Goal: Task Accomplishment & Management: Manage account settings

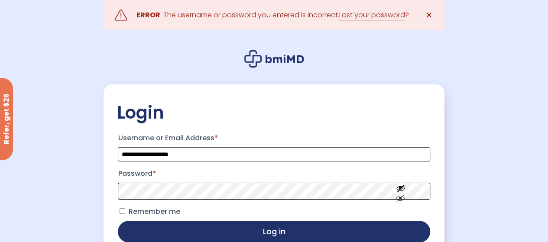
click at [118, 221] on button "Log in" at bounding box center [274, 232] width 312 height 22
click at [401, 189] on span at bounding box center [274, 191] width 312 height 17
click at [398, 202] on button "Show password" at bounding box center [400, 206] width 48 height 30
click at [153, 216] on span "Remember me" at bounding box center [154, 212] width 52 height 10
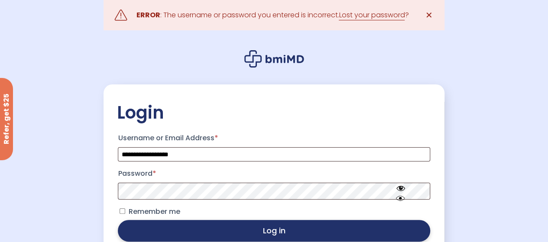
click at [180, 229] on button "Log in" at bounding box center [274, 231] width 312 height 22
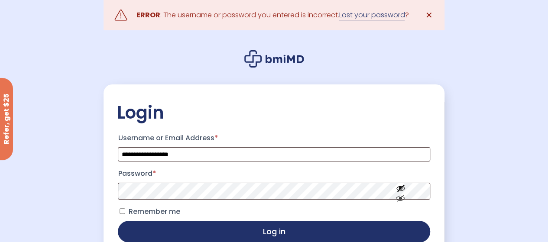
click at [375, 15] on link "Lost your password" at bounding box center [372, 15] width 66 height 10
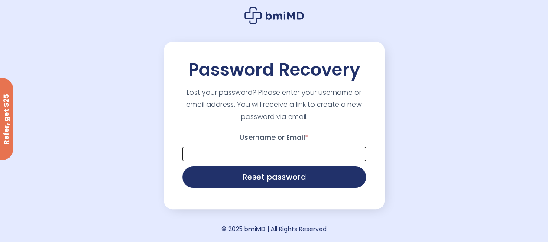
click at [260, 155] on input "Username or Email *" at bounding box center [274, 154] width 184 height 14
type input "**********"
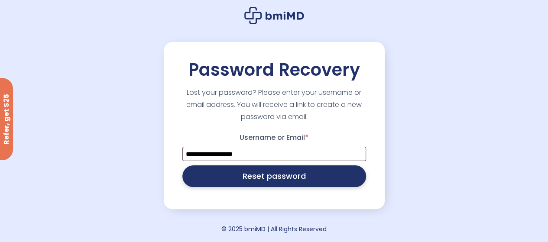
click at [244, 178] on button "Reset password" at bounding box center [274, 176] width 184 height 22
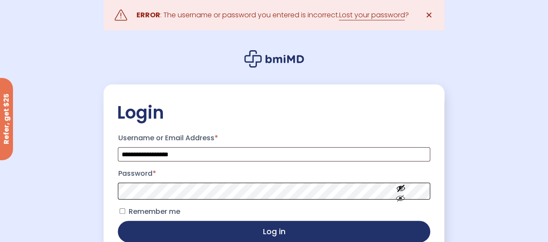
click at [118, 221] on button "Log in" at bounding box center [274, 232] width 312 height 22
click at [360, 18] on link "Lost your password" at bounding box center [372, 15] width 66 height 10
